Goal: Complete application form

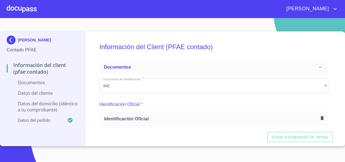
scroll to position [504, 0]
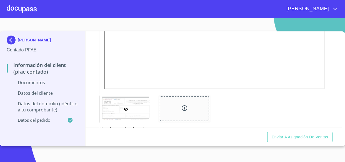
click at [16, 7] on div at bounding box center [22, 9] width 30 height 18
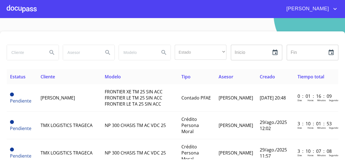
click at [25, 53] on input "search" at bounding box center [25, 52] width 36 height 15
type input "[PERSON_NAME]"
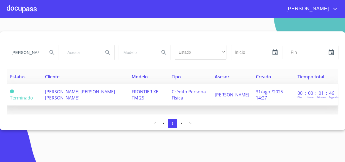
click at [70, 96] on td "[PERSON_NAME] [PERSON_NAME] [PERSON_NAME]" at bounding box center [85, 94] width 87 height 21
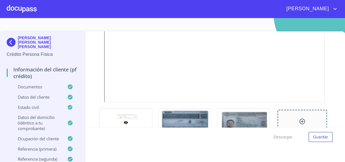
scroll to position [127, 0]
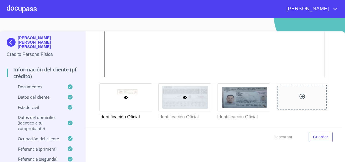
click at [178, 103] on div at bounding box center [184, 97] width 52 height 27
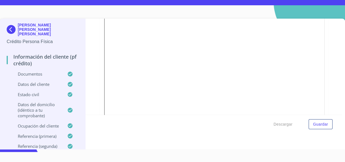
scroll to position [217, 0]
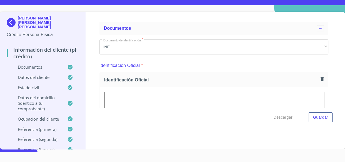
scroll to position [0, 0]
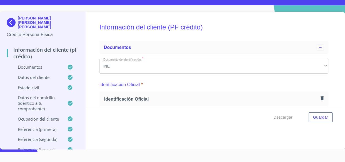
click at [9, 20] on img at bounding box center [12, 22] width 11 height 9
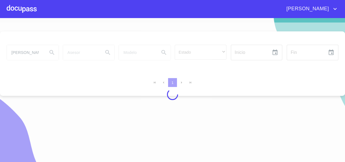
click at [19, 12] on div at bounding box center [22, 9] width 30 height 18
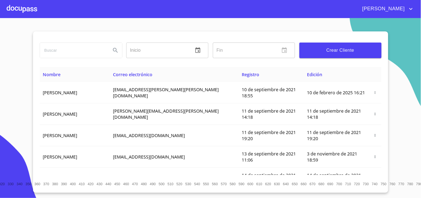
click at [65, 54] on input "search" at bounding box center [73, 50] width 67 height 15
type input "[PERSON_NAME]"
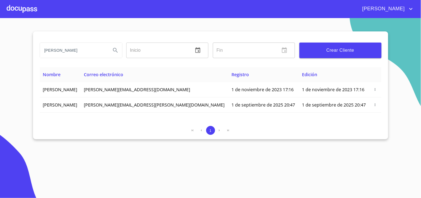
click at [21, 8] on div at bounding box center [22, 9] width 31 height 18
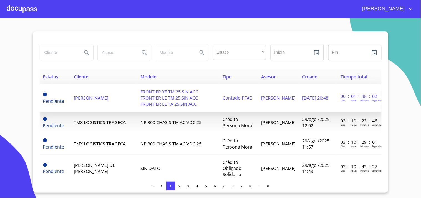
click at [90, 95] on span "[PERSON_NAME]" at bounding box center [91, 98] width 34 height 6
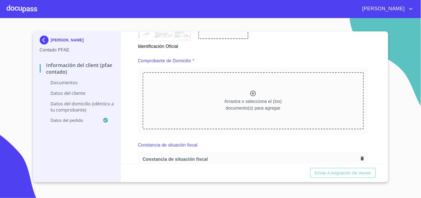
scroll to position [308, 0]
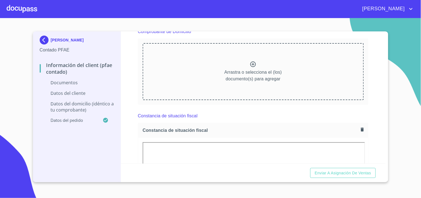
click at [250, 64] on icon at bounding box center [253, 64] width 7 height 7
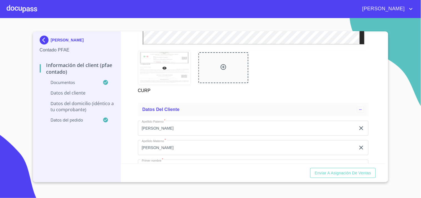
scroll to position [1110, 0]
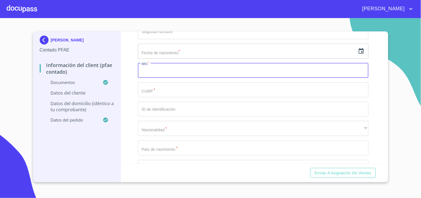
click at [148, 69] on input "Documento de identificación.   *" at bounding box center [253, 70] width 231 height 15
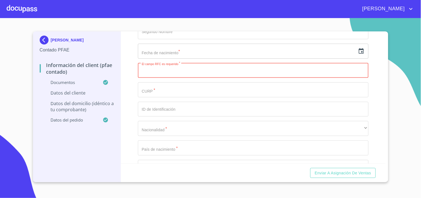
click at [152, 71] on input "Documento de identificación.   *" at bounding box center [253, 70] width 231 height 15
paste input "FIVG7610038A3"
type input "FIVG7610038A3"
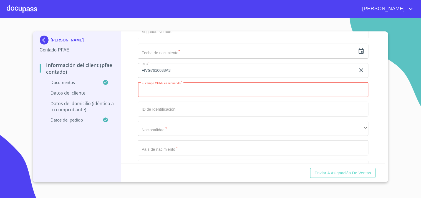
click at [156, 90] on input "Documento de identificación.   *" at bounding box center [253, 89] width 231 height 15
paste input "FIVG761003HJCGZR08"
type input "FIVG761003HJCGZR08"
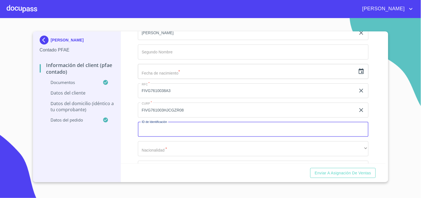
scroll to position [1079, 0]
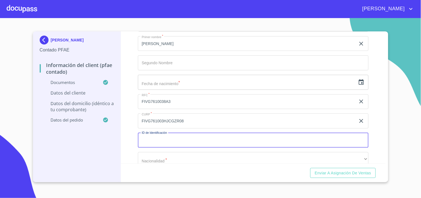
click at [344, 82] on icon "button" at bounding box center [361, 82] width 5 height 6
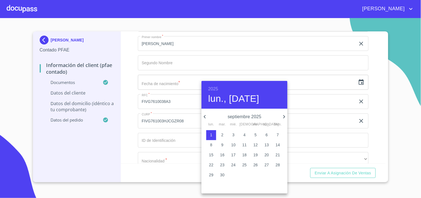
click at [214, 89] on h6 "2025" at bounding box center [213, 89] width 10 height 8
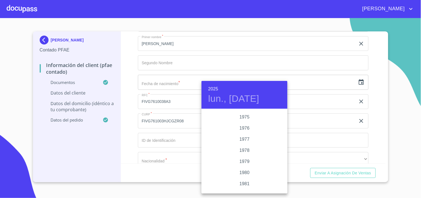
scroll to position [552, 0]
click at [241, 128] on div "1976" at bounding box center [244, 128] width 86 height 11
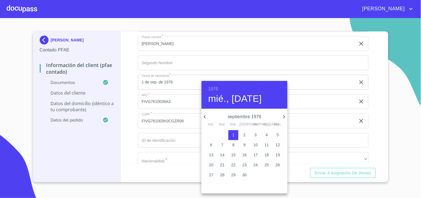
click at [283, 117] on icon "button" at bounding box center [284, 116] width 7 height 7
click at [277, 135] on p "3" at bounding box center [278, 135] width 2 height 6
type input "3 de oct. de 1976"
click at [182, 102] on div at bounding box center [210, 99] width 421 height 198
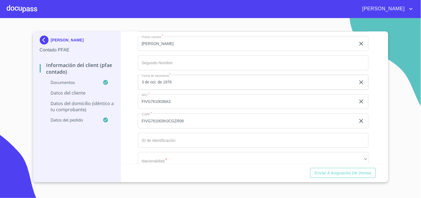
click at [161, 12] on input "Documento de identificación.   *" at bounding box center [247, 4] width 218 height 15
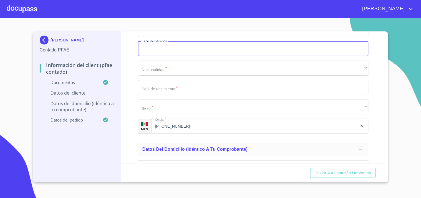
scroll to position [1140, 0]
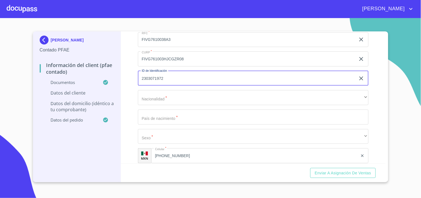
type input "2303071972"
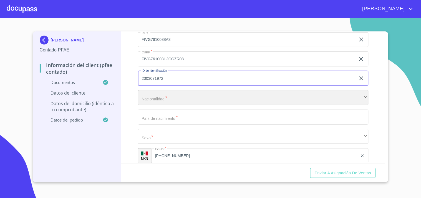
click at [148, 97] on div "​" at bounding box center [253, 97] width 231 height 15
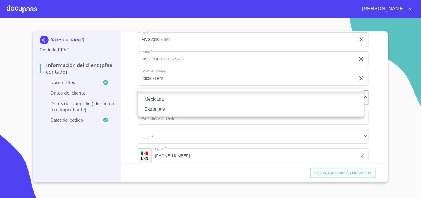
click at [149, 98] on li "Mexicana" at bounding box center [251, 99] width 226 height 10
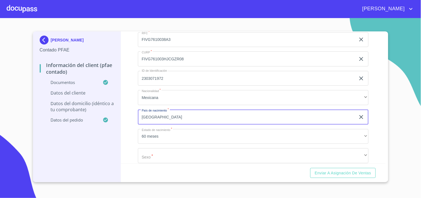
type input "[GEOGRAPHIC_DATA]"
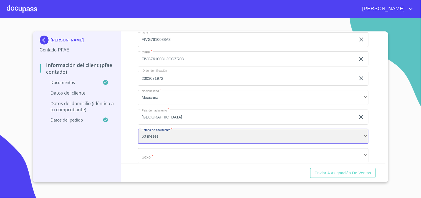
click at [153, 138] on div "60 meses" at bounding box center [253, 136] width 231 height 15
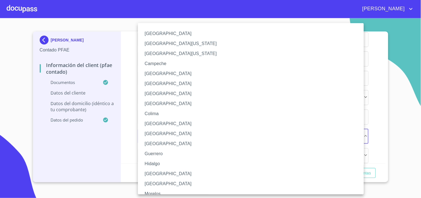
click at [154, 161] on li "[GEOGRAPHIC_DATA]" at bounding box center [253, 173] width 231 height 10
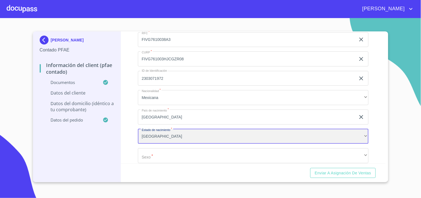
scroll to position [1202, 0]
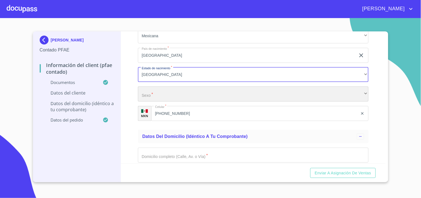
click at [148, 93] on div "​" at bounding box center [253, 93] width 231 height 15
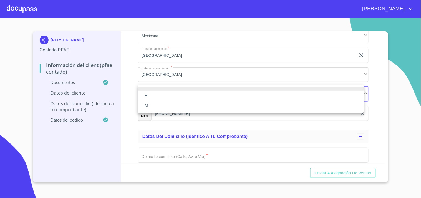
click at [146, 105] on li "M" at bounding box center [251, 105] width 226 height 10
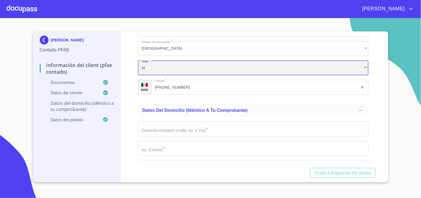
scroll to position [1264, 0]
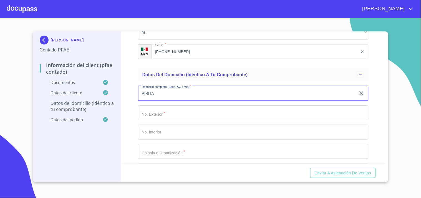
type input "PIRITA"
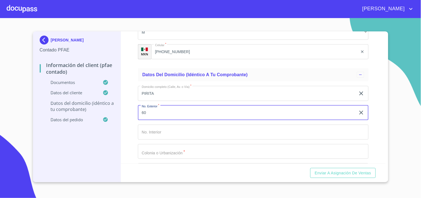
type input "60"
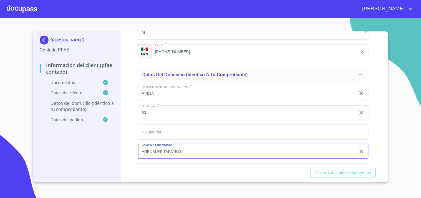
type input "ARENALES TAPATIOS"
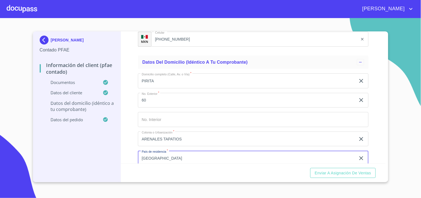
type input "[GEOGRAPHIC_DATA]"
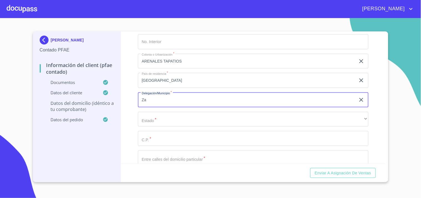
type input "Z"
type input "z"
type input "ZAPOPAN"
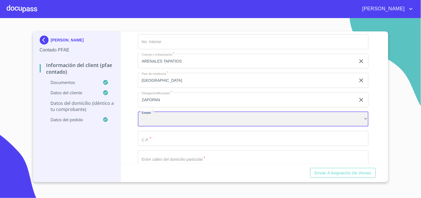
click at [344, 118] on div "​" at bounding box center [253, 119] width 231 height 15
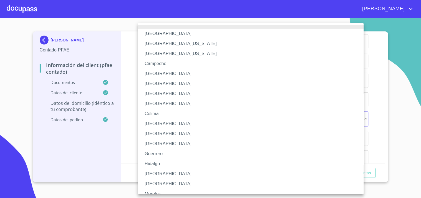
click at [158, 161] on li "[GEOGRAPHIC_DATA]" at bounding box center [253, 173] width 231 height 10
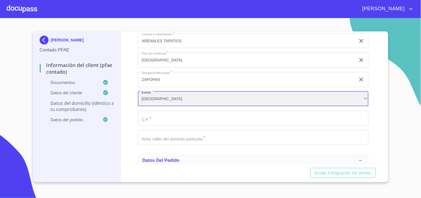
scroll to position [1385, 0]
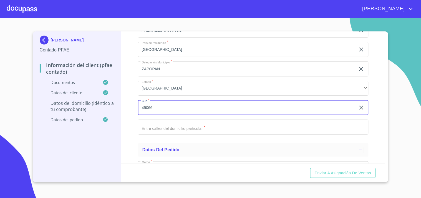
type input "45066"
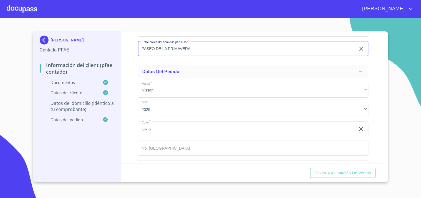
scroll to position [1477, 0]
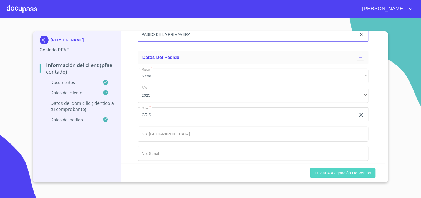
type input "PASEO DE LA PRIMAVERA"
click at [334, 161] on span "Enviar a Asignación de Ventas" at bounding box center [343, 172] width 56 height 7
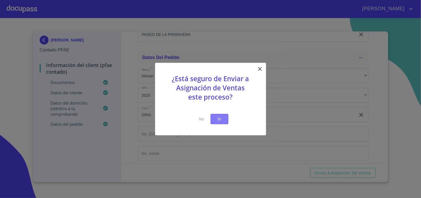
click at [222, 121] on span "Si" at bounding box center [219, 118] width 9 height 7
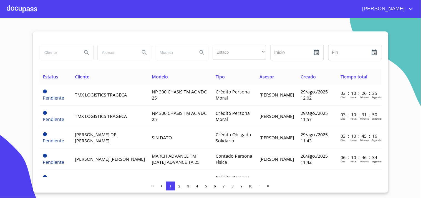
click at [22, 6] on div at bounding box center [22, 9] width 31 height 18
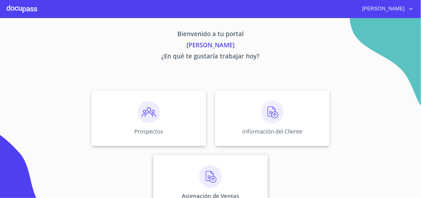
scroll to position [17, 0]
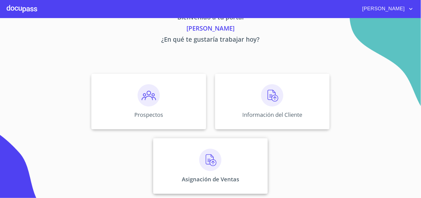
click at [213, 161] on img at bounding box center [210, 159] width 22 height 22
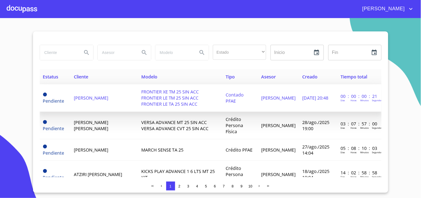
click at [145, 93] on span "FRONTIER XE TM 25 SIN ACC FRONTIER LE TM 25 SIN ACC FRONTIER LE TA 25 SIN ACC" at bounding box center [170, 97] width 58 height 18
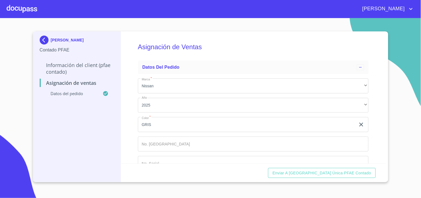
scroll to position [18, 0]
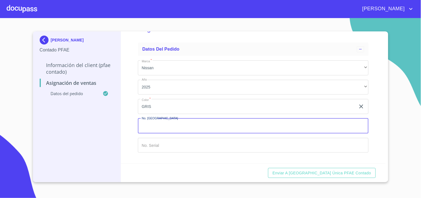
click at [184, 129] on input "Marca   *" at bounding box center [253, 125] width 231 height 15
type input "149106"
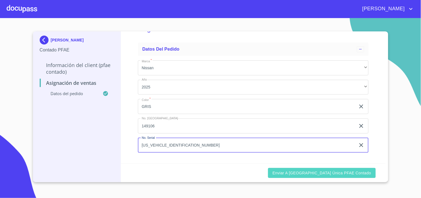
type input "[US_VEHICLE_IDENTIFICATION_NUMBER]"
click at [328, 161] on span "Enviar a [GEOGRAPHIC_DATA] única PFAE contado" at bounding box center [321, 172] width 98 height 7
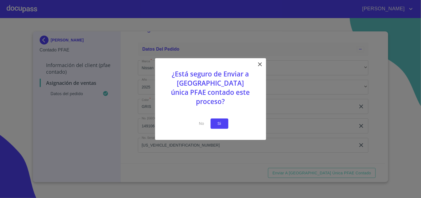
click at [217, 120] on span "Si" at bounding box center [219, 123] width 9 height 7
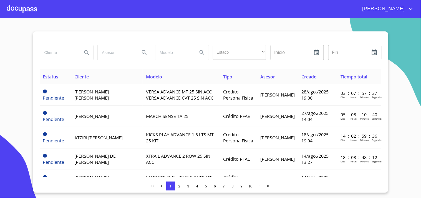
click at [28, 47] on section "Estado ​ ​ Inicio ​ Fin ​ Estatus Cliente Modelo Tipo Asesor Creado Tiempo tota…" at bounding box center [210, 107] width 421 height 179
click at [26, 7] on div at bounding box center [22, 9] width 31 height 18
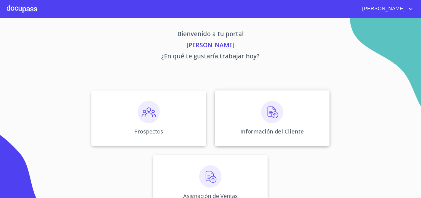
click at [272, 118] on img at bounding box center [272, 112] width 22 height 22
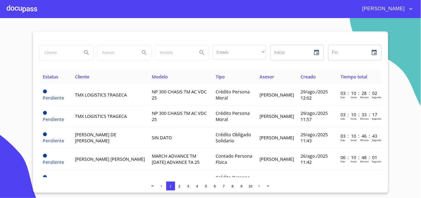
click at [55, 53] on input "search" at bounding box center [59, 52] width 38 height 15
type input "[PERSON_NAME]"
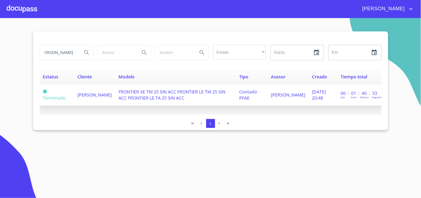
click at [97, 102] on td "[PERSON_NAME]" at bounding box center [94, 94] width 41 height 21
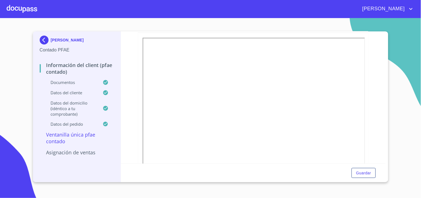
scroll to position [92, 0]
